Goal: Task Accomplishment & Management: Use online tool/utility

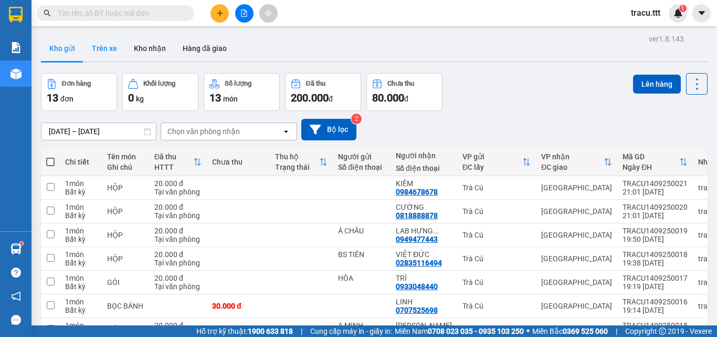
click at [111, 54] on button "Trên xe" at bounding box center [104, 48] width 42 height 25
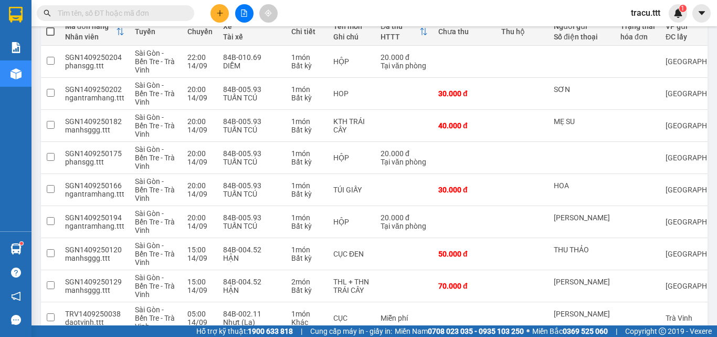
scroll to position [186, 0]
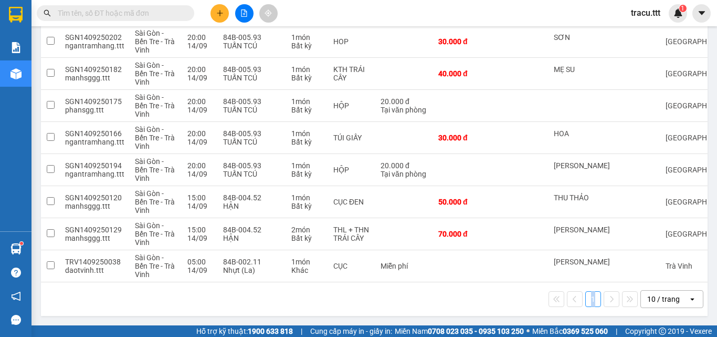
drag, startPoint x: 536, startPoint y: 283, endPoint x: 616, endPoint y: 310, distance: 85.5
click at [619, 310] on div "1 10 / trang open" at bounding box center [374, 299] width 667 height 34
click at [464, 291] on div "1 10 / trang open" at bounding box center [374, 299] width 658 height 18
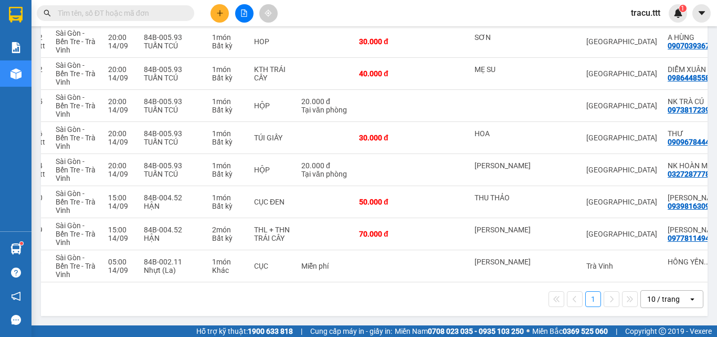
scroll to position [0, 81]
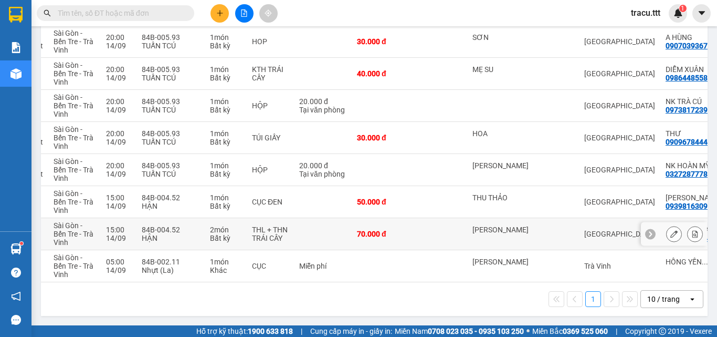
click at [406, 235] on td "70.000 đ" at bounding box center [383, 234] width 63 height 32
checkbox input "true"
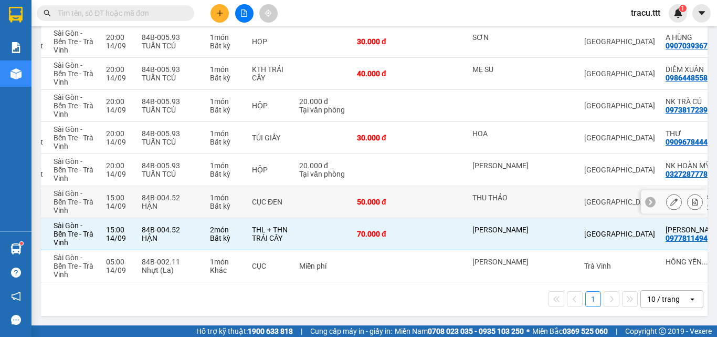
click at [399, 202] on td "50.000 đ" at bounding box center [383, 202] width 63 height 32
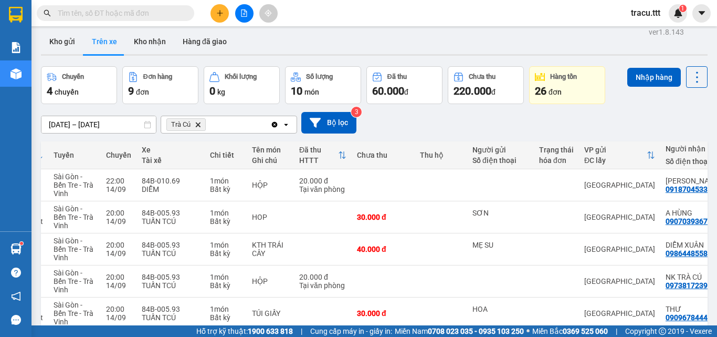
scroll to position [5, 0]
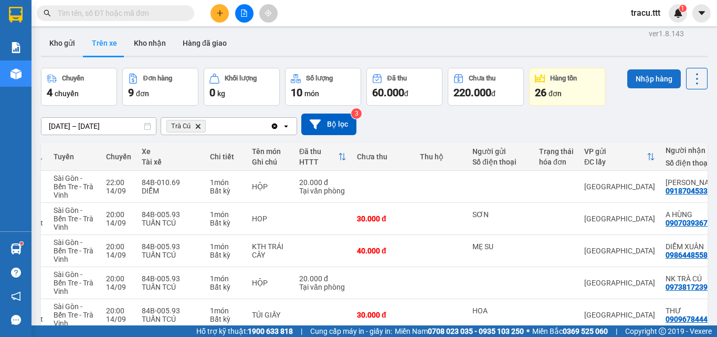
click at [654, 74] on button "Nhập hàng" at bounding box center [655, 78] width 54 height 19
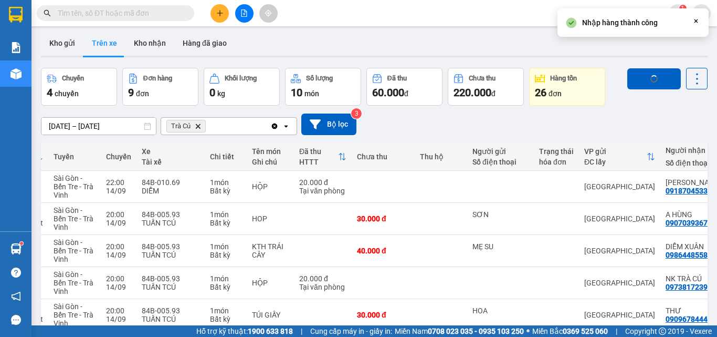
checkbox input "false"
click at [66, 48] on button "Kho gửi" at bounding box center [62, 42] width 43 height 25
